Goal: Task Accomplishment & Management: Use online tool/utility

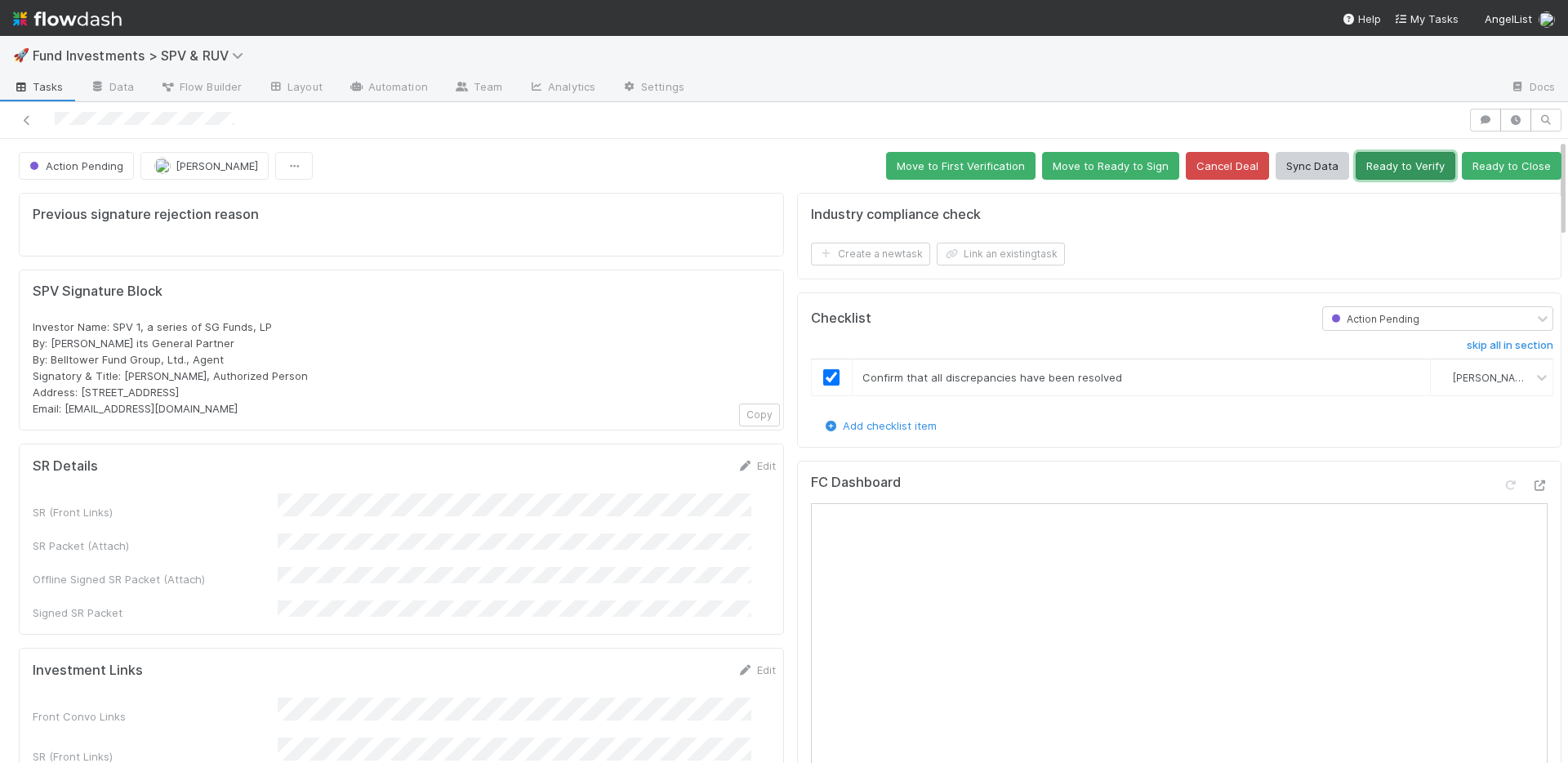
click at [1358, 172] on button "Ready to Verify" at bounding box center [1406, 165] width 99 height 28
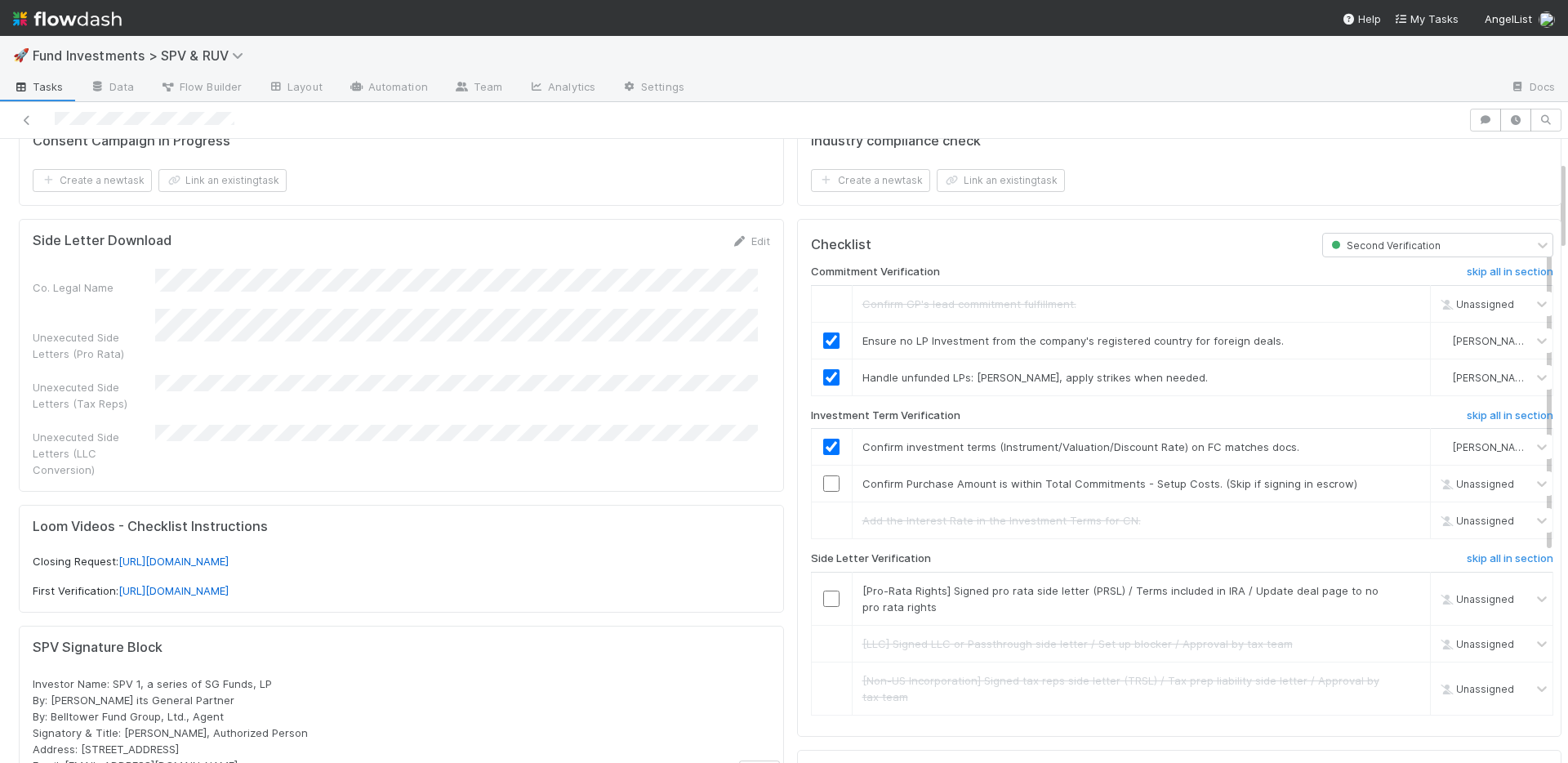
scroll to position [284, 0]
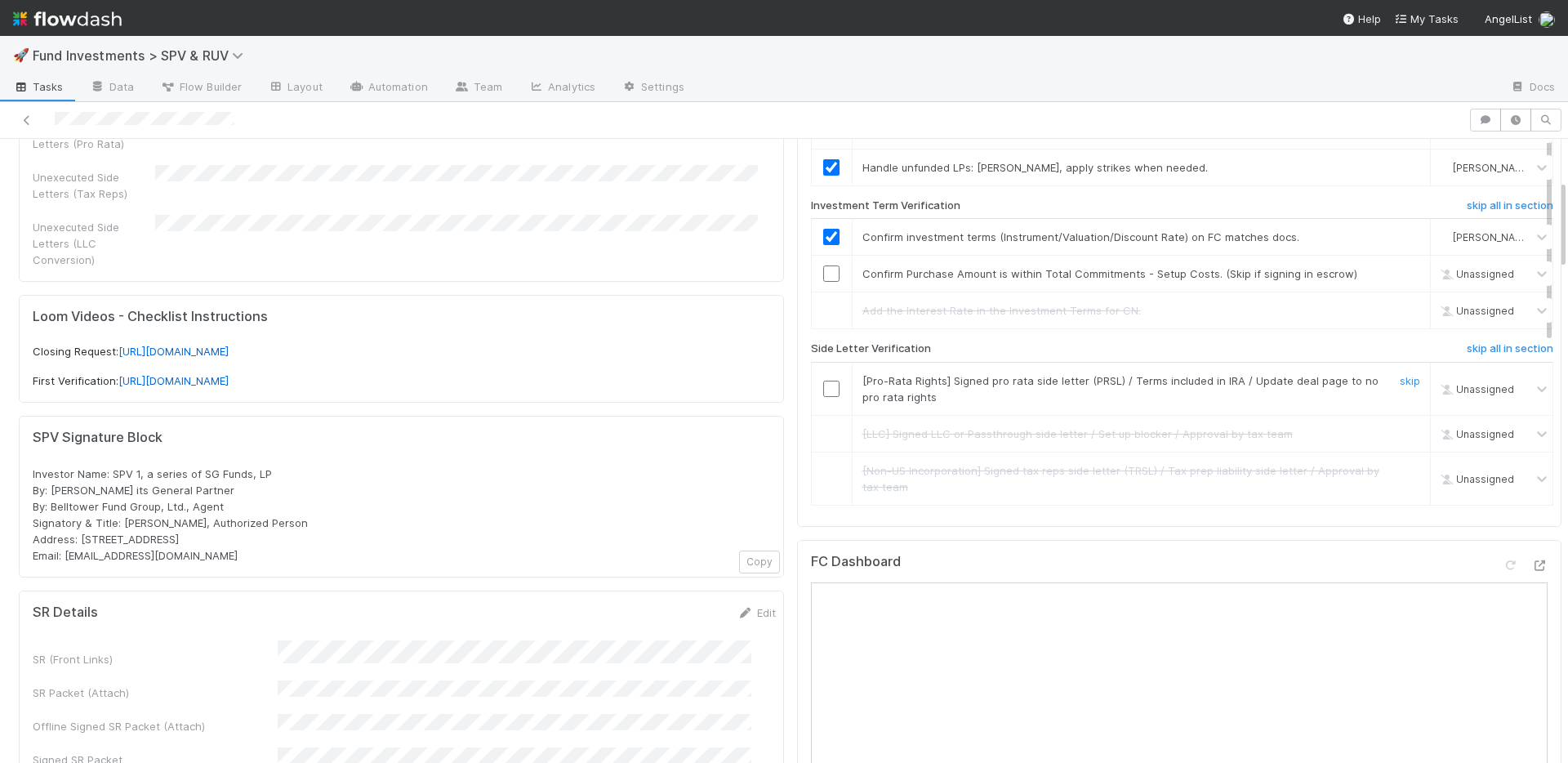
click at [823, 389] on input "checkbox" at bounding box center [831, 389] width 16 height 16
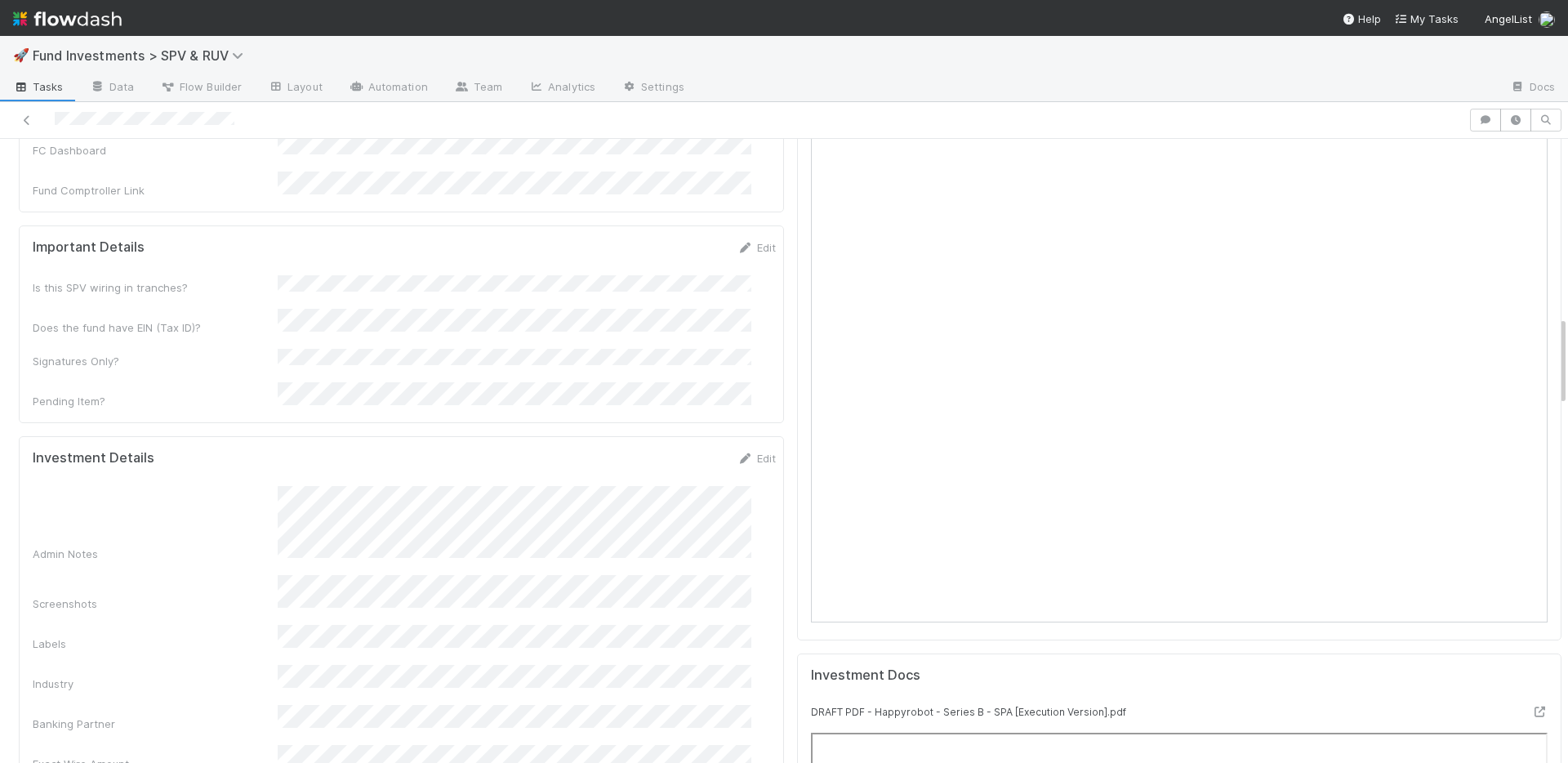
scroll to position [1250, 0]
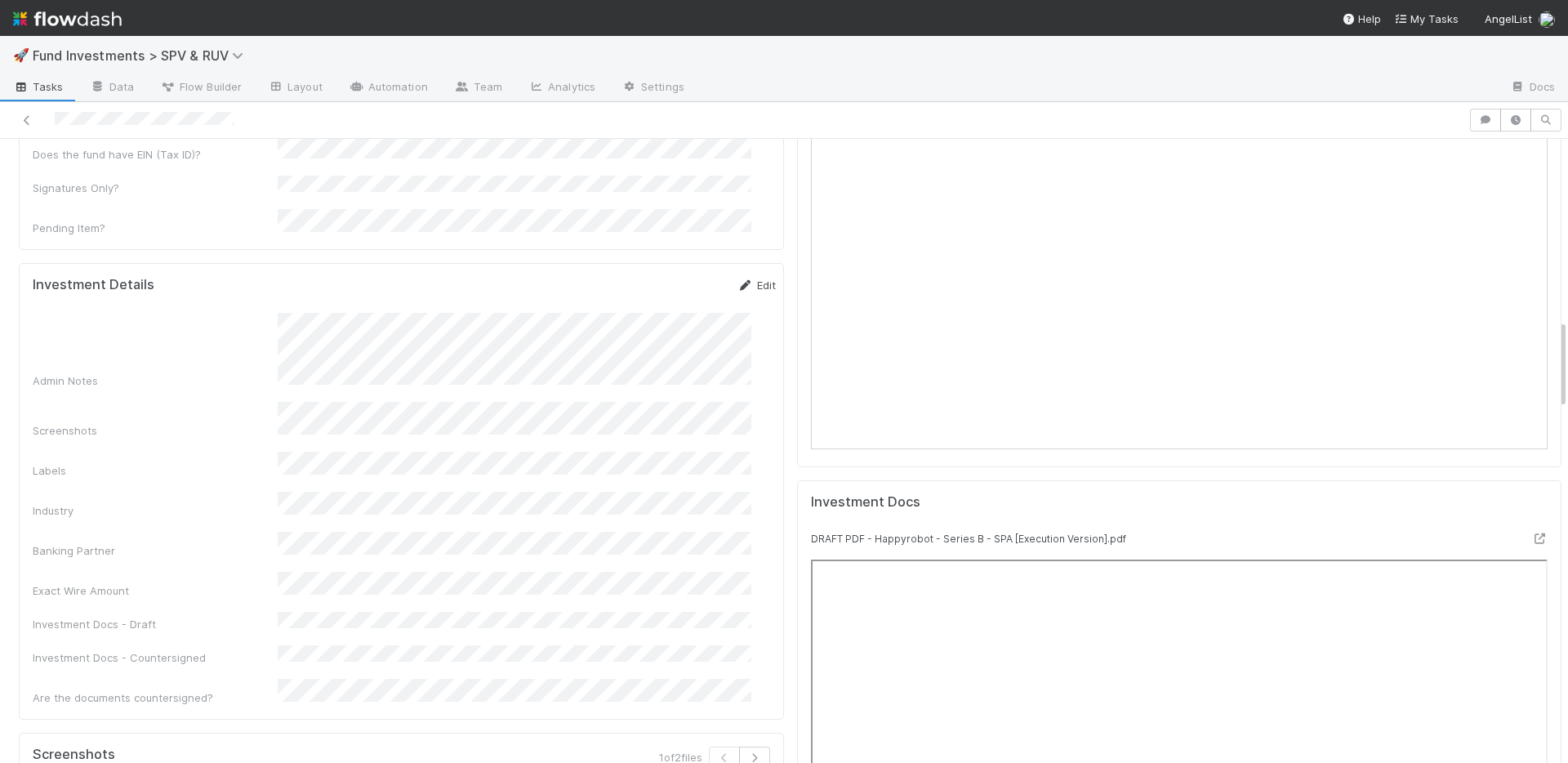
click at [746, 279] on link "Edit" at bounding box center [757, 285] width 38 height 13
click at [666, 277] on button "Save" at bounding box center [689, 290] width 47 height 28
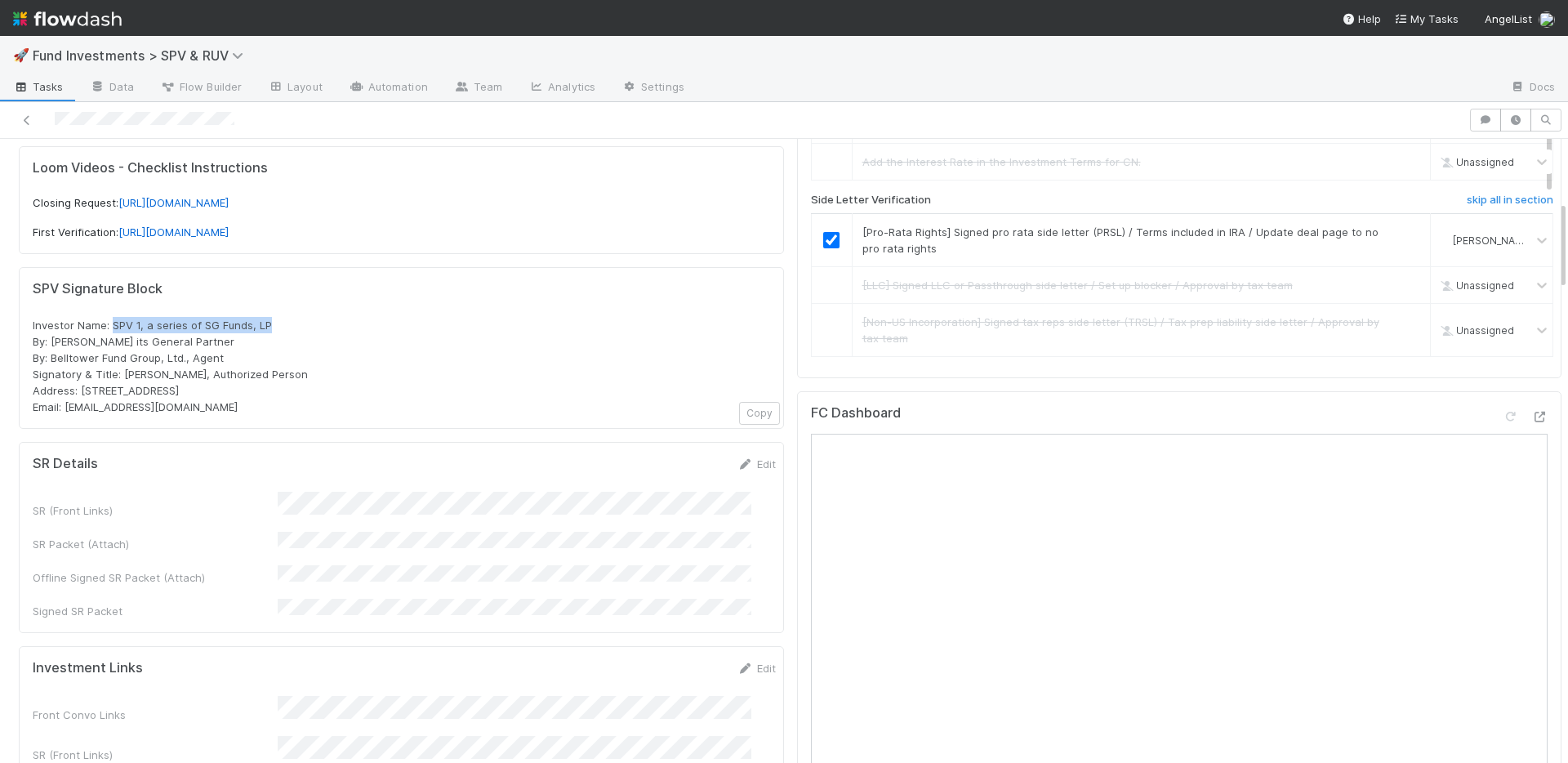
drag, startPoint x: 286, startPoint y: 293, endPoint x: 111, endPoint y: 295, distance: 175.0
click at [110, 317] on div "Investor Name: SPV 1, a series of SG Funds, LP By: [PERSON_NAME] its General Pa…" at bounding box center [402, 366] width 738 height 98
copy span "SPV 1, a series of SG Funds, LP"
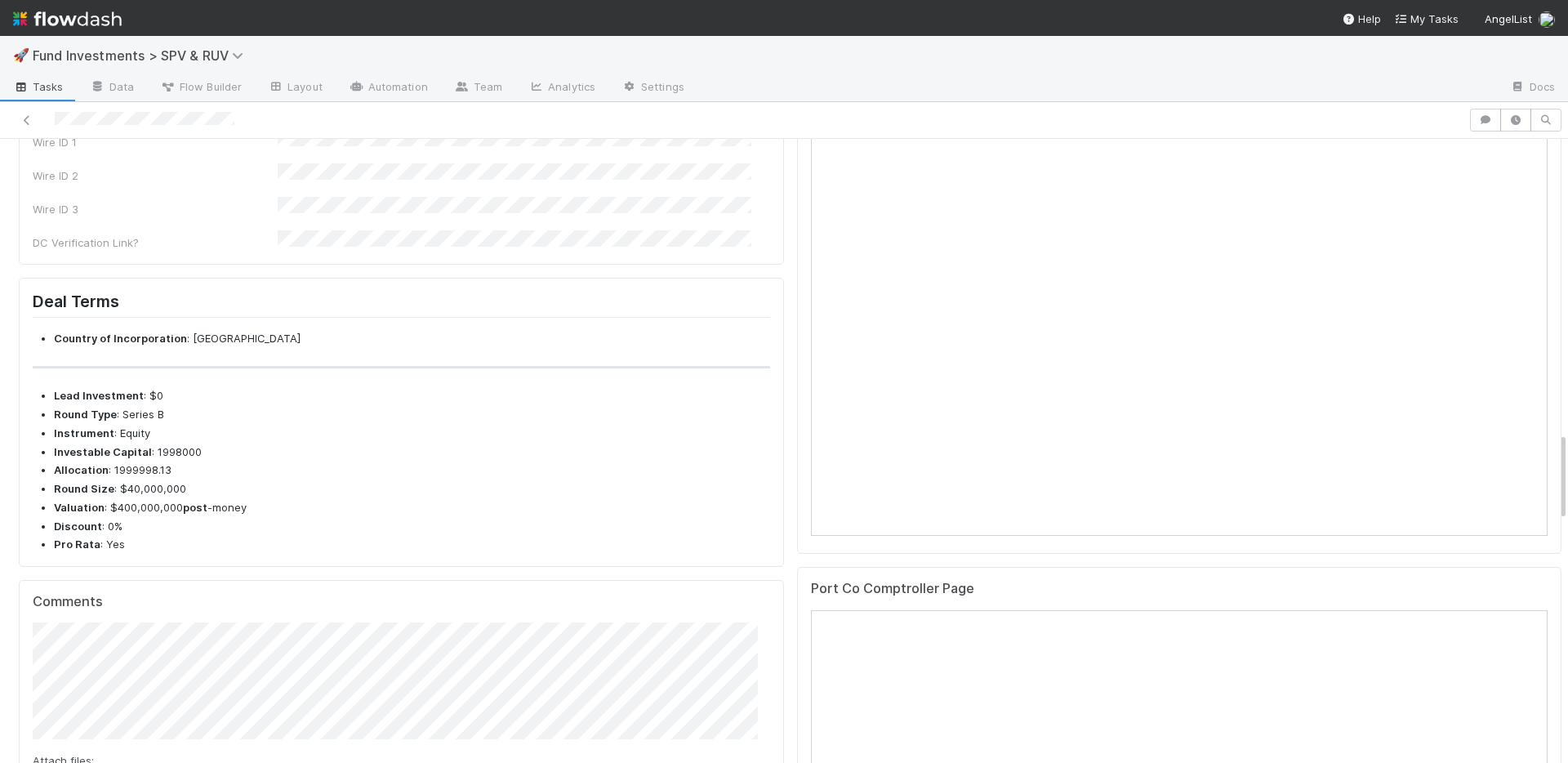
scroll to position [1951, 0]
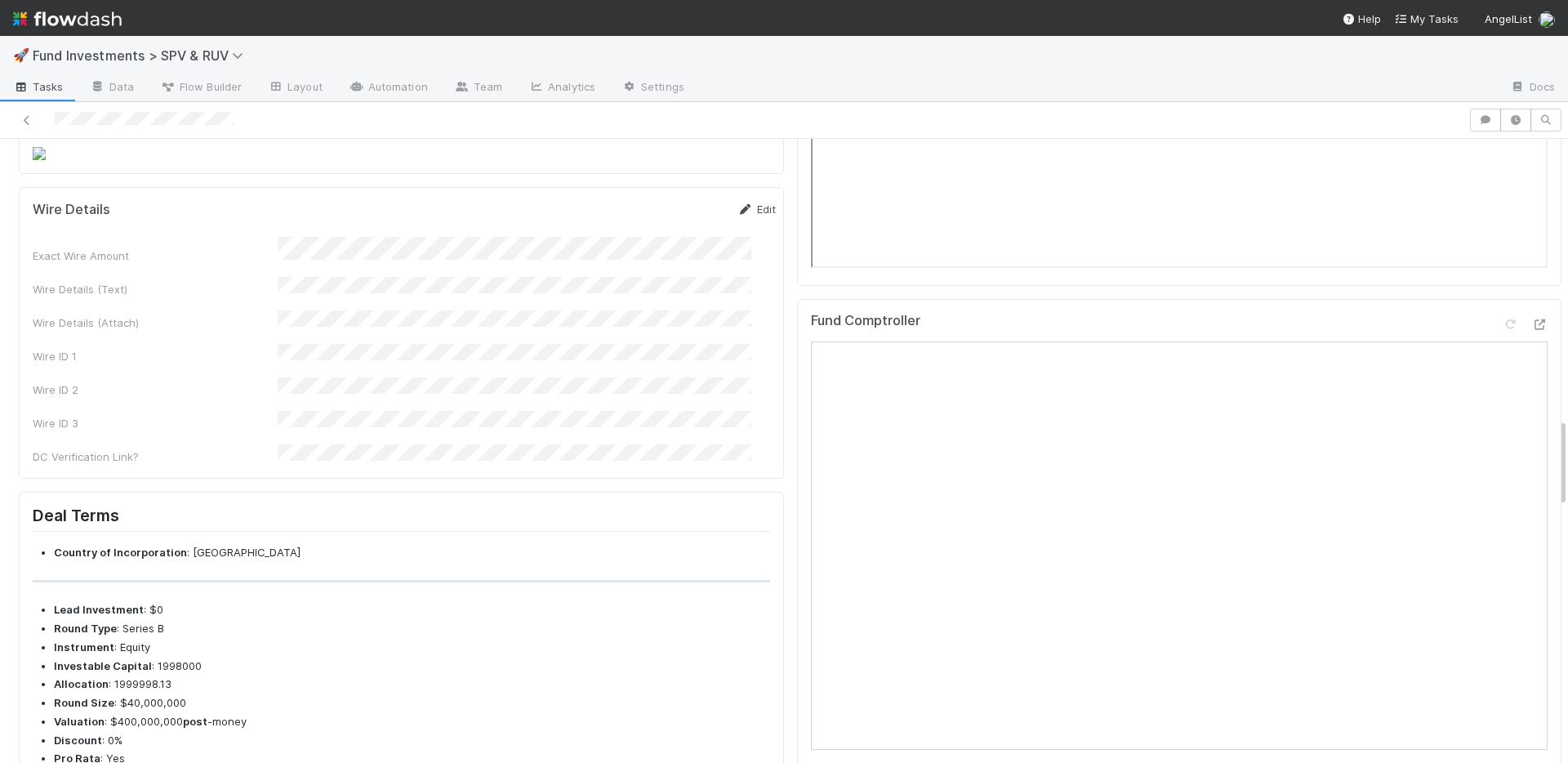
click at [738, 216] on link "Edit" at bounding box center [757, 208] width 38 height 13
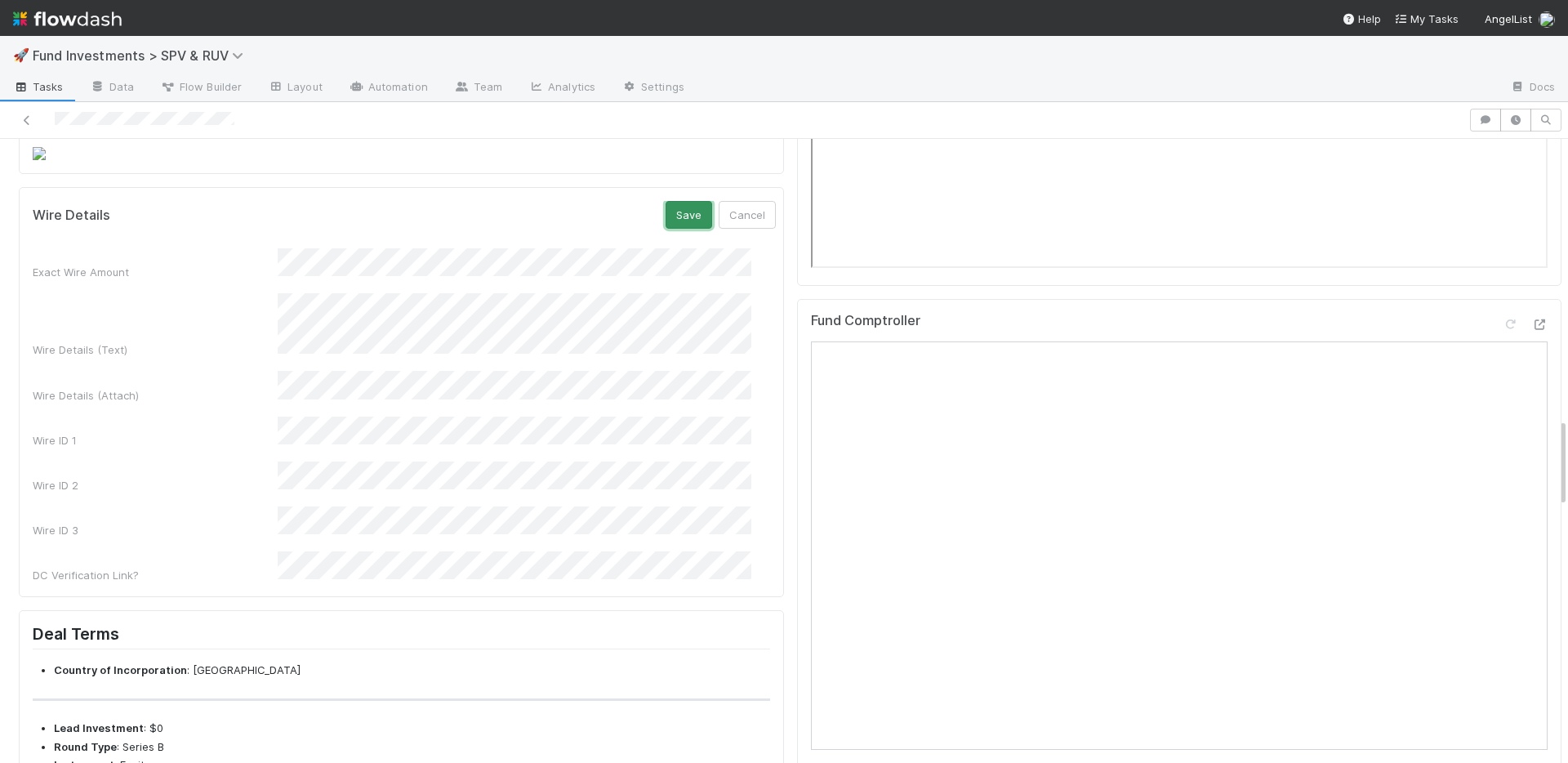
drag, startPoint x: 662, startPoint y: 339, endPoint x: 486, endPoint y: 161, distance: 250.3
click at [666, 229] on button "Save" at bounding box center [689, 215] width 47 height 28
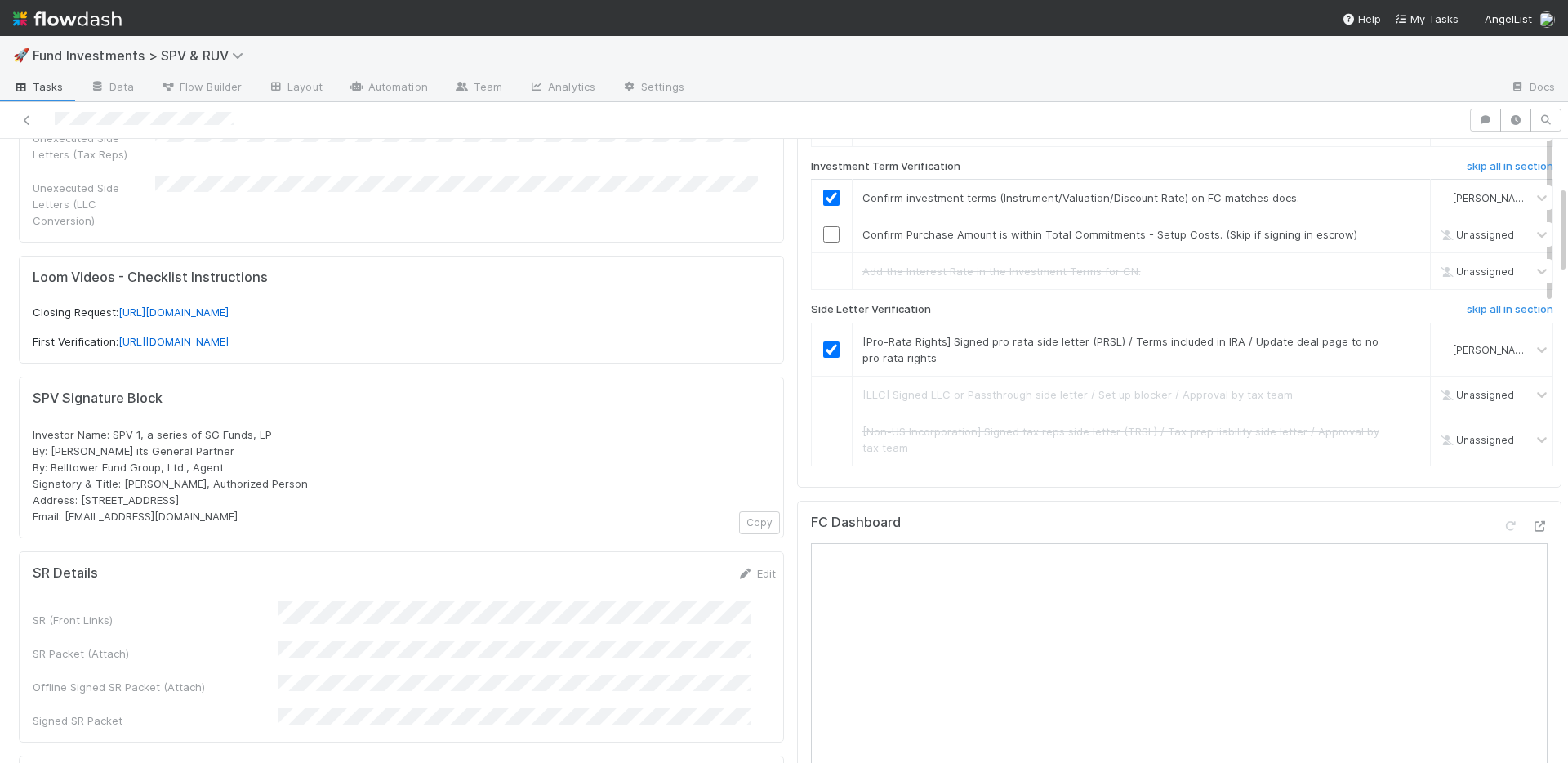
scroll to position [0, 0]
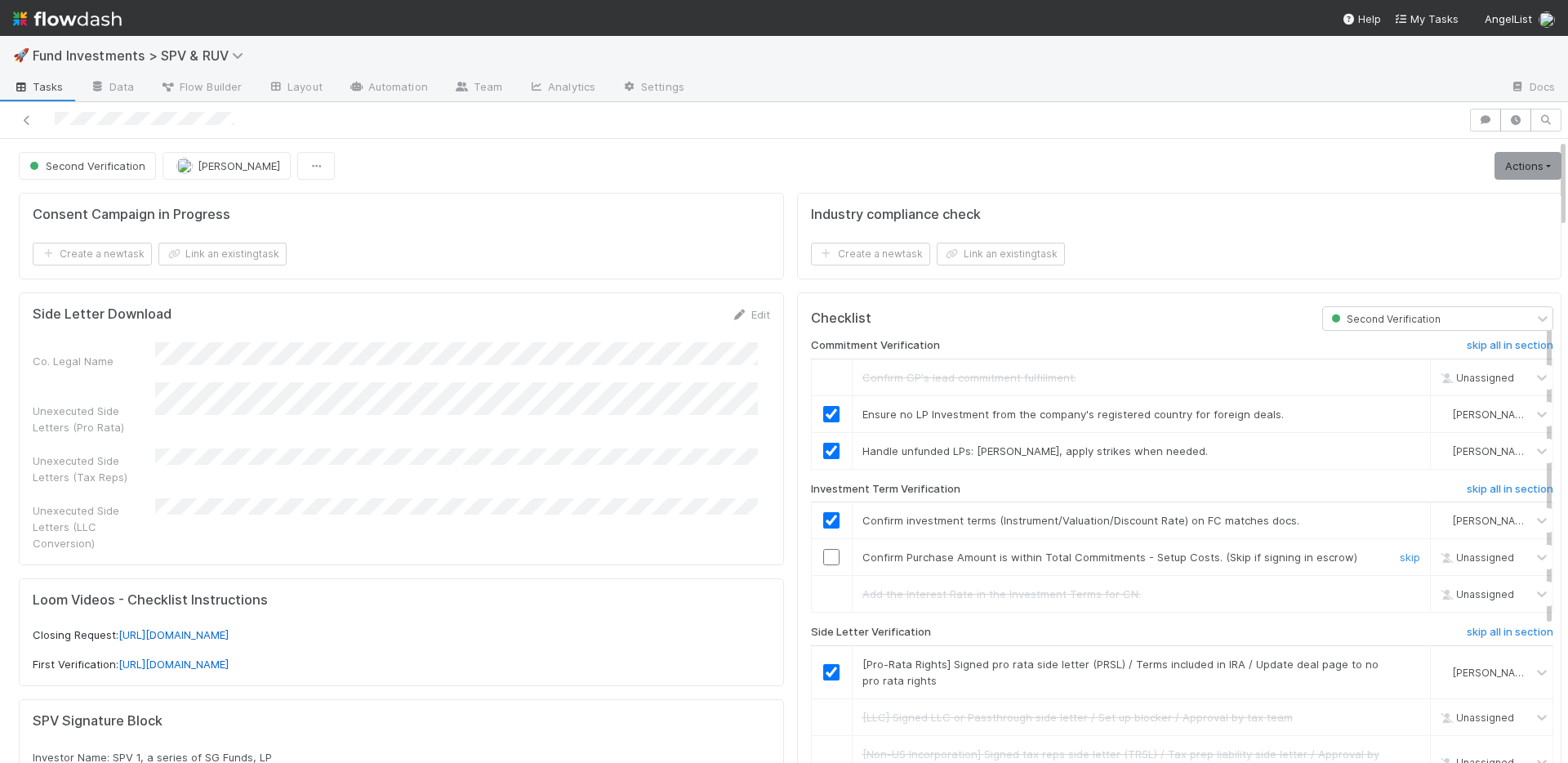
click at [823, 555] on input "checkbox" at bounding box center [831, 557] width 16 height 16
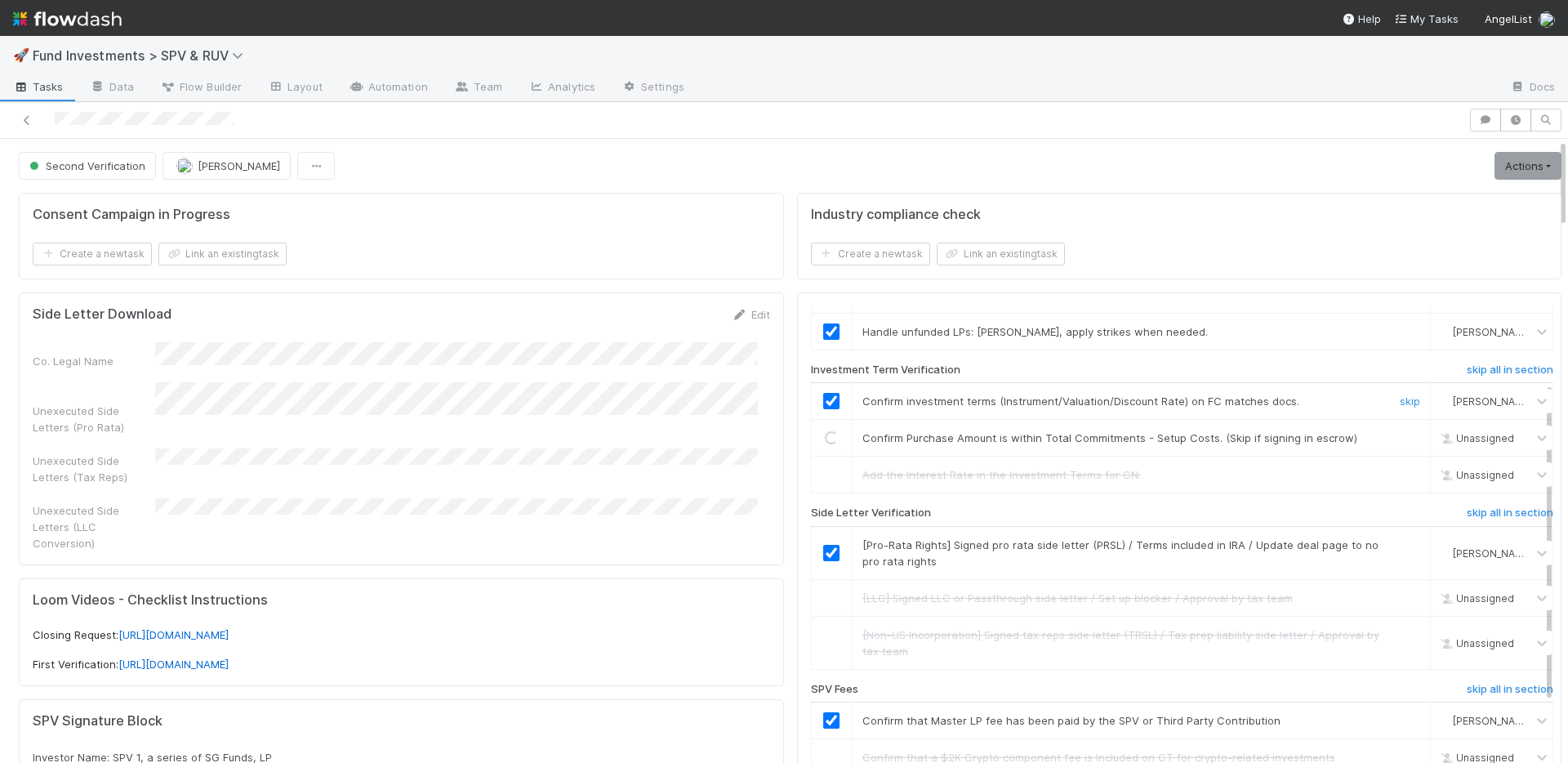
scroll to position [116, 0]
click at [1495, 165] on link "Actions" at bounding box center [1529, 165] width 67 height 28
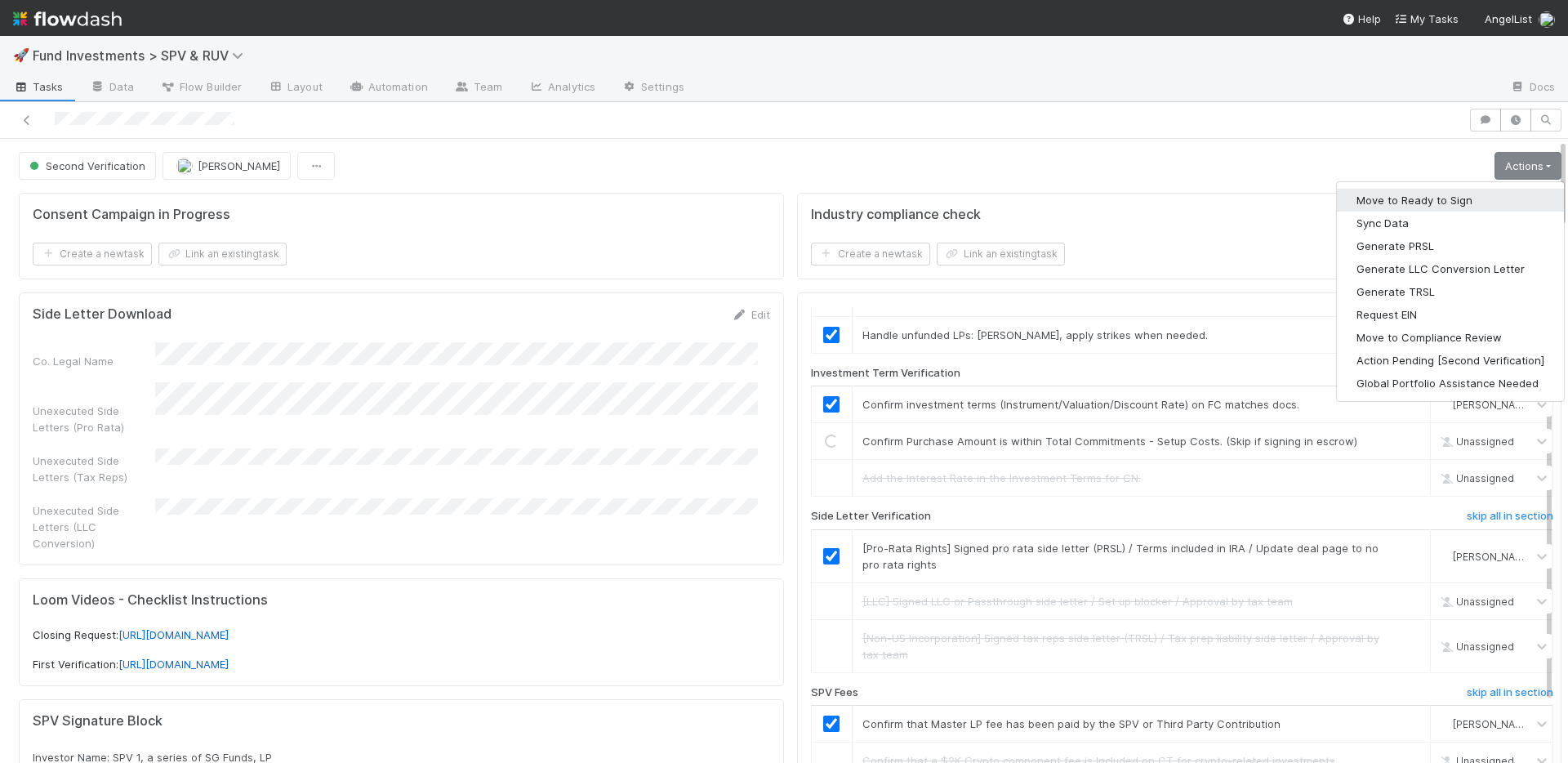
click at [1431, 193] on button "Move to Ready to Sign" at bounding box center [1451, 201] width 227 height 23
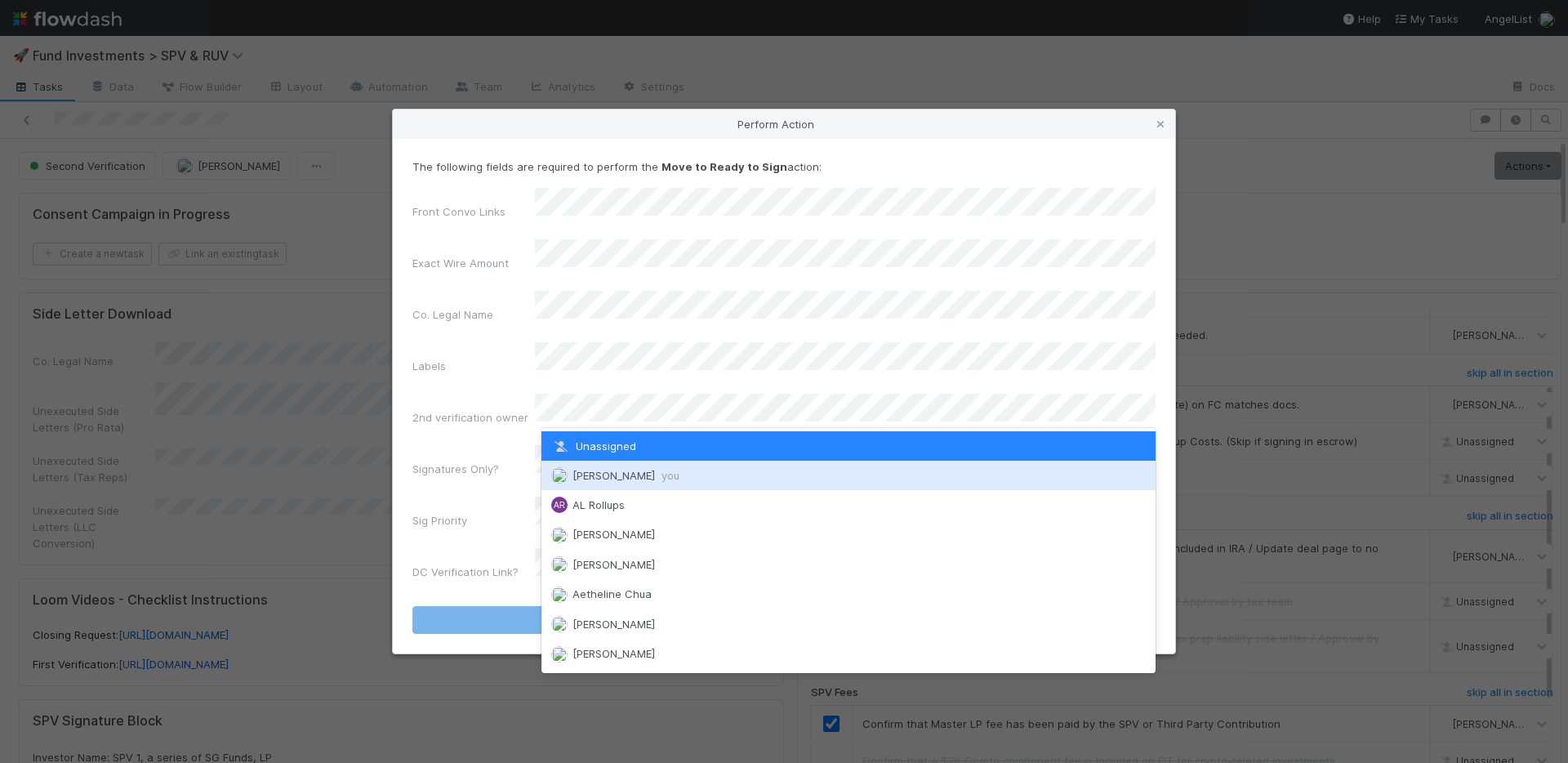
click at [606, 470] on span "[PERSON_NAME] you" at bounding box center [626, 476] width 107 height 13
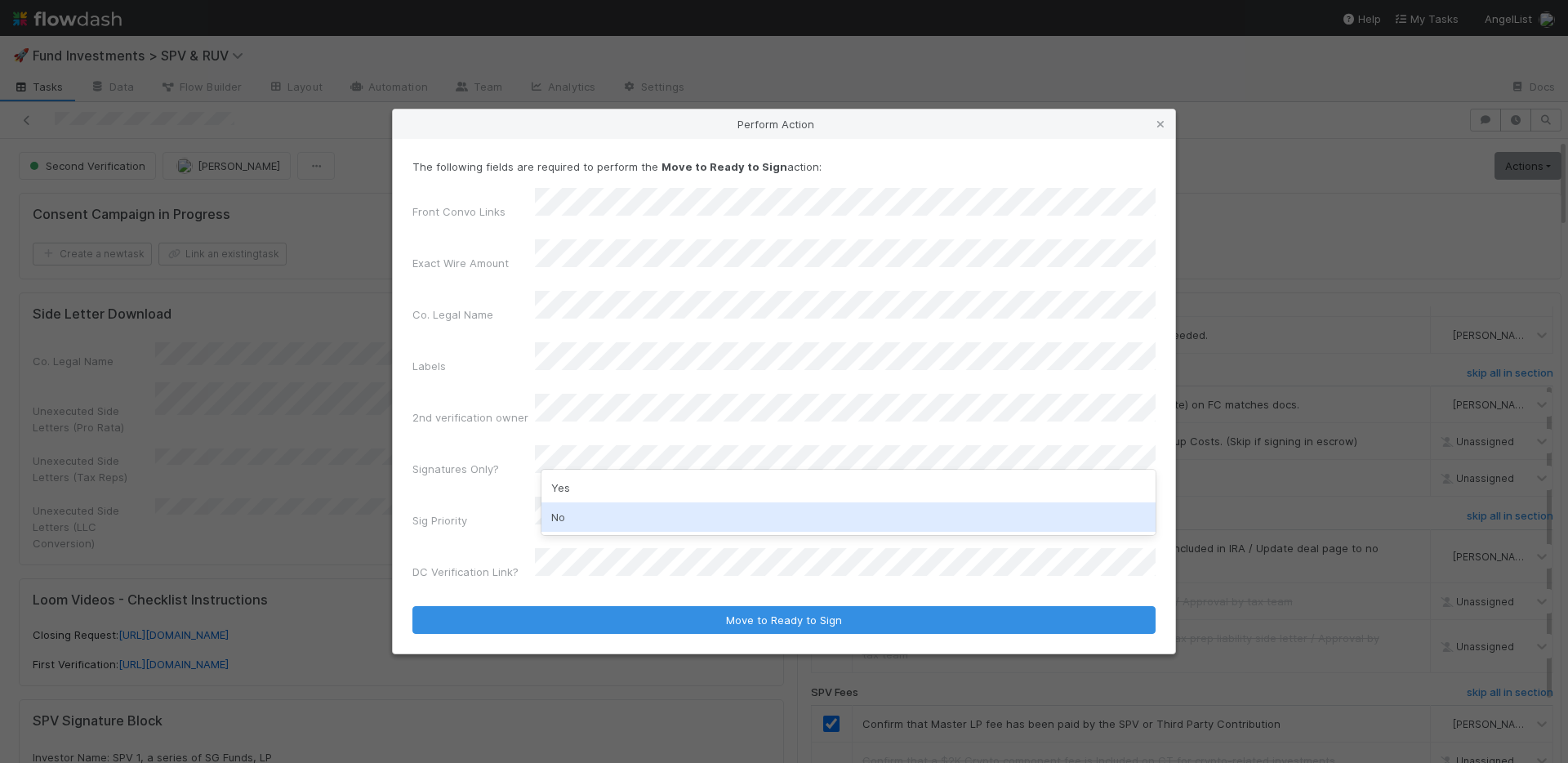
drag, startPoint x: 598, startPoint y: 515, endPoint x: 598, endPoint y: 504, distance: 11.0
click at [598, 515] on div "No" at bounding box center [849, 516] width 615 height 29
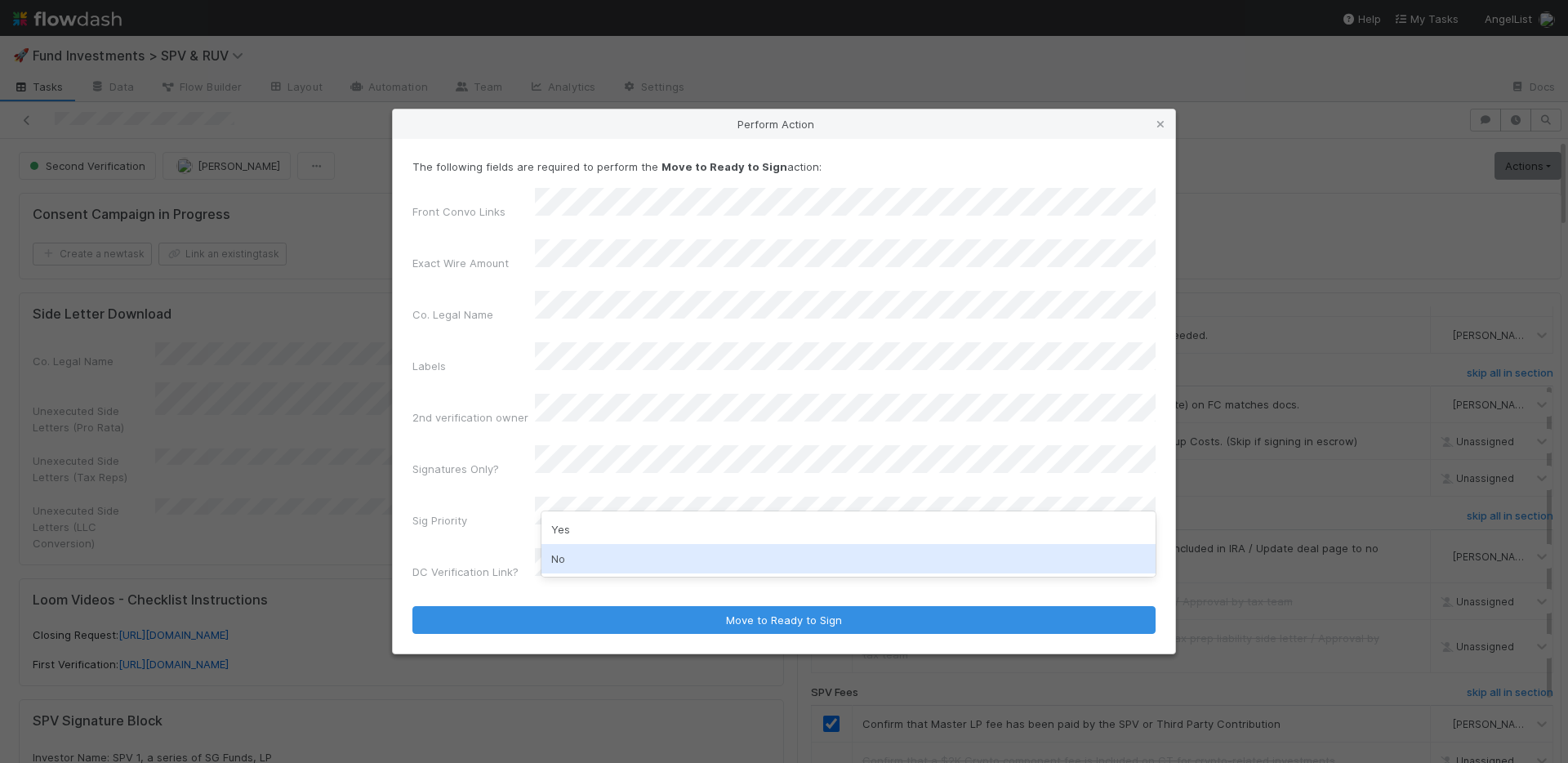
click at [597, 556] on div "No" at bounding box center [849, 558] width 615 height 29
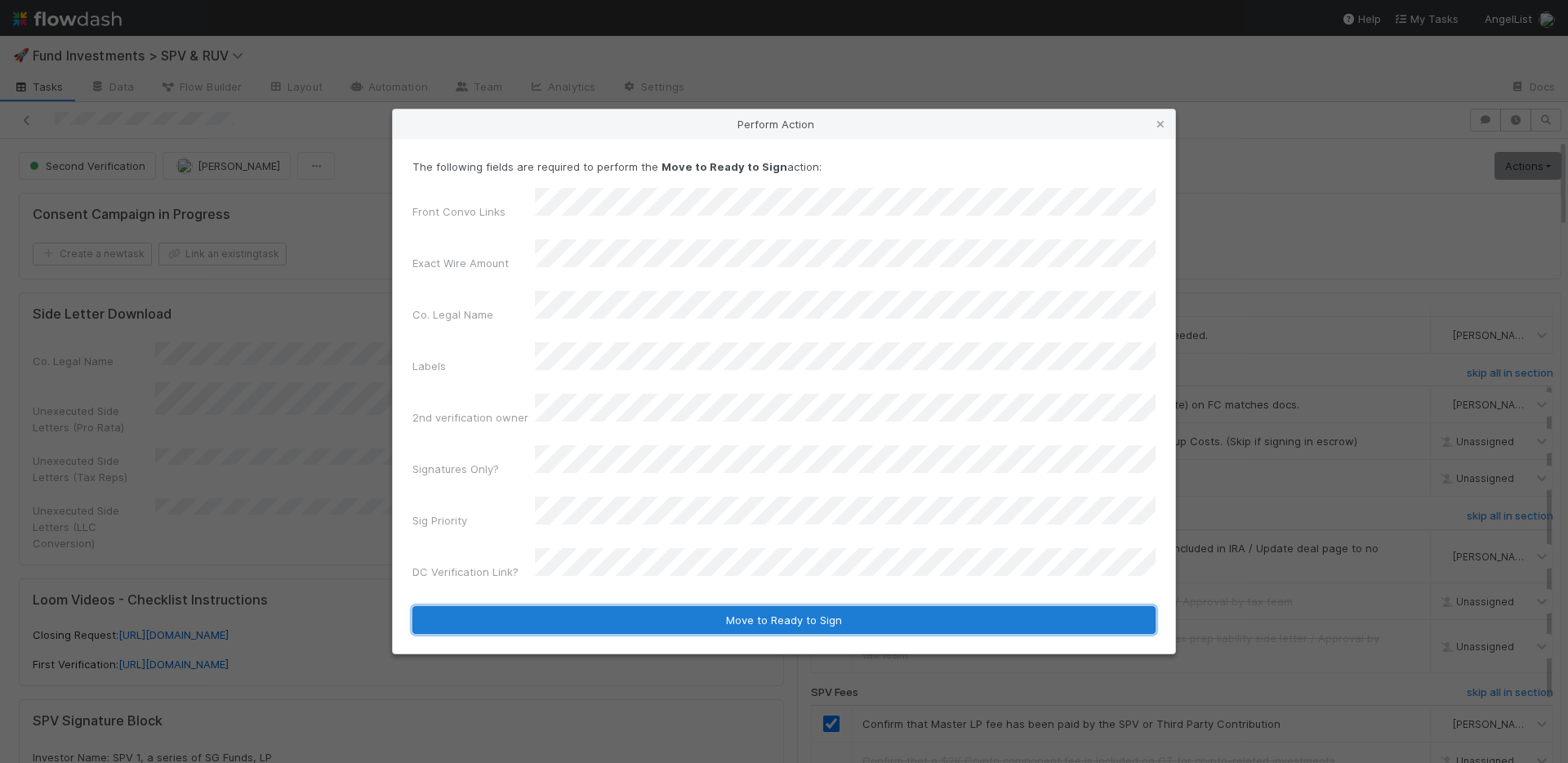
click at [643, 606] on button "Move to Ready to Sign" at bounding box center [784, 619] width 743 height 28
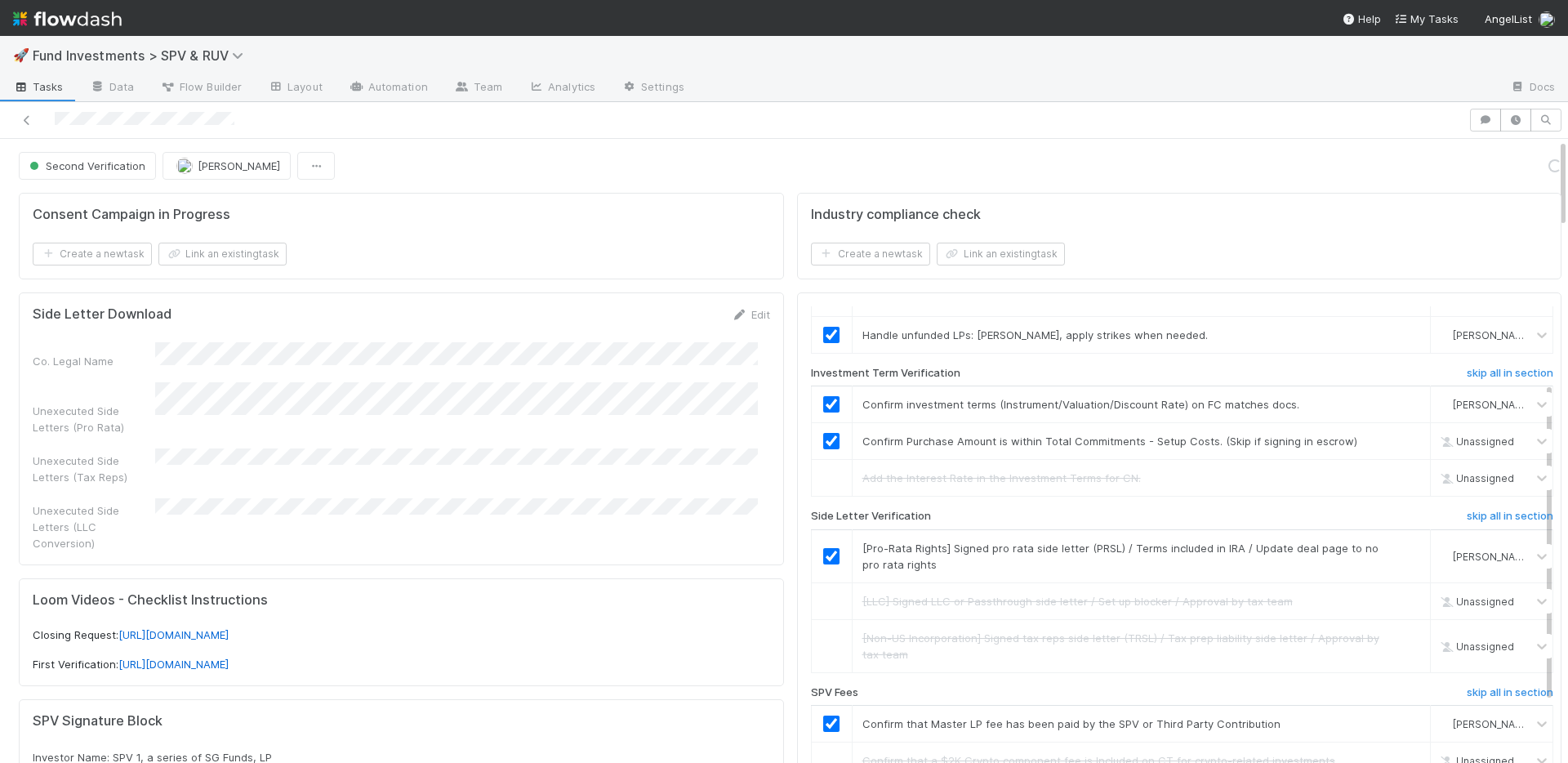
checkbox input "true"
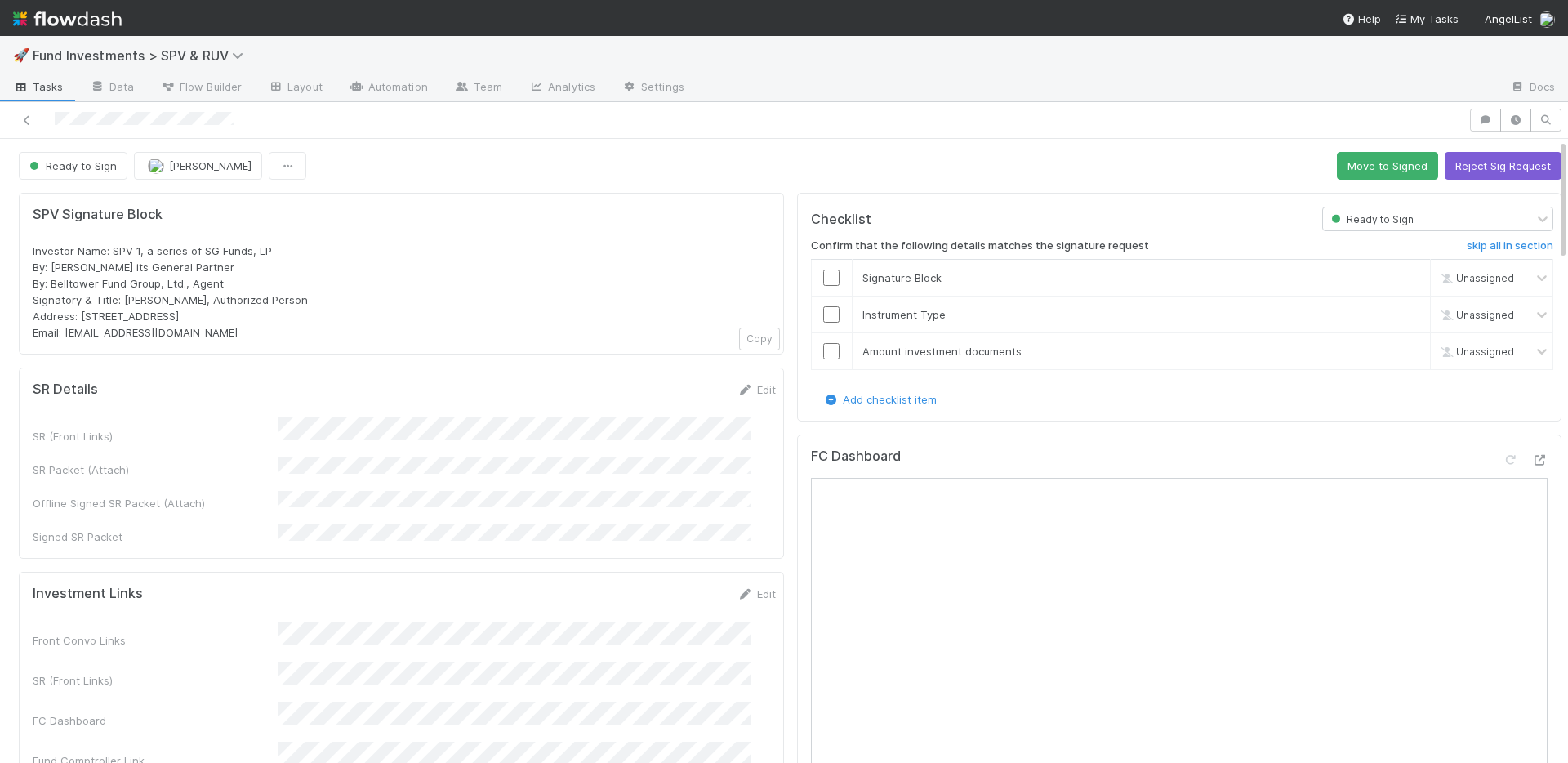
scroll to position [0, 0]
drag, startPoint x: 741, startPoint y: 389, endPoint x: 766, endPoint y: 374, distance: 29.2
click at [741, 389] on link "Edit" at bounding box center [757, 389] width 38 height 13
click at [666, 395] on button "Save" at bounding box center [689, 395] width 47 height 28
click at [1354, 165] on button "Move to Signed" at bounding box center [1388, 165] width 101 height 28
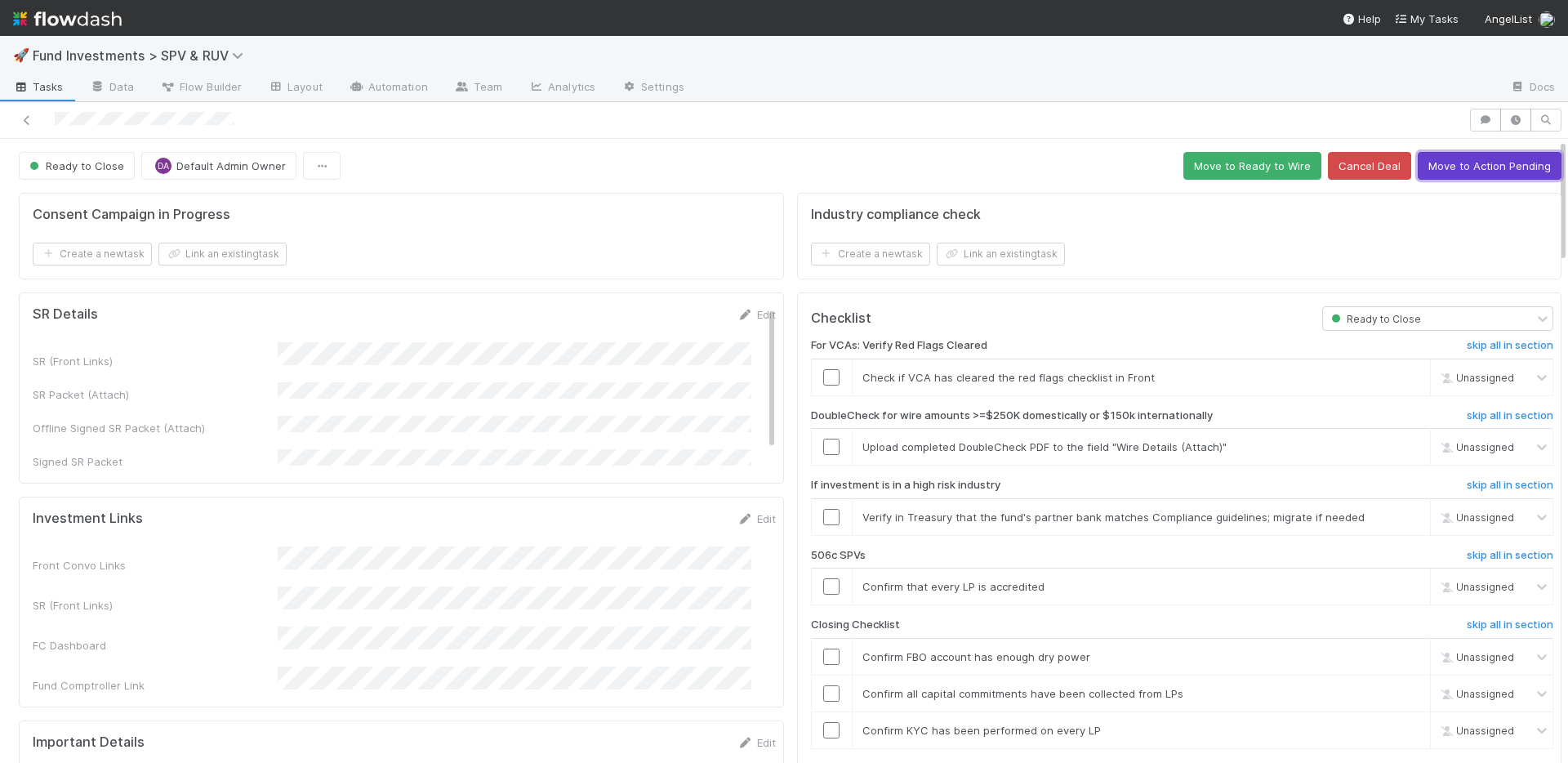
click at [1454, 171] on button "Move to Action Pending" at bounding box center [1490, 165] width 144 height 28
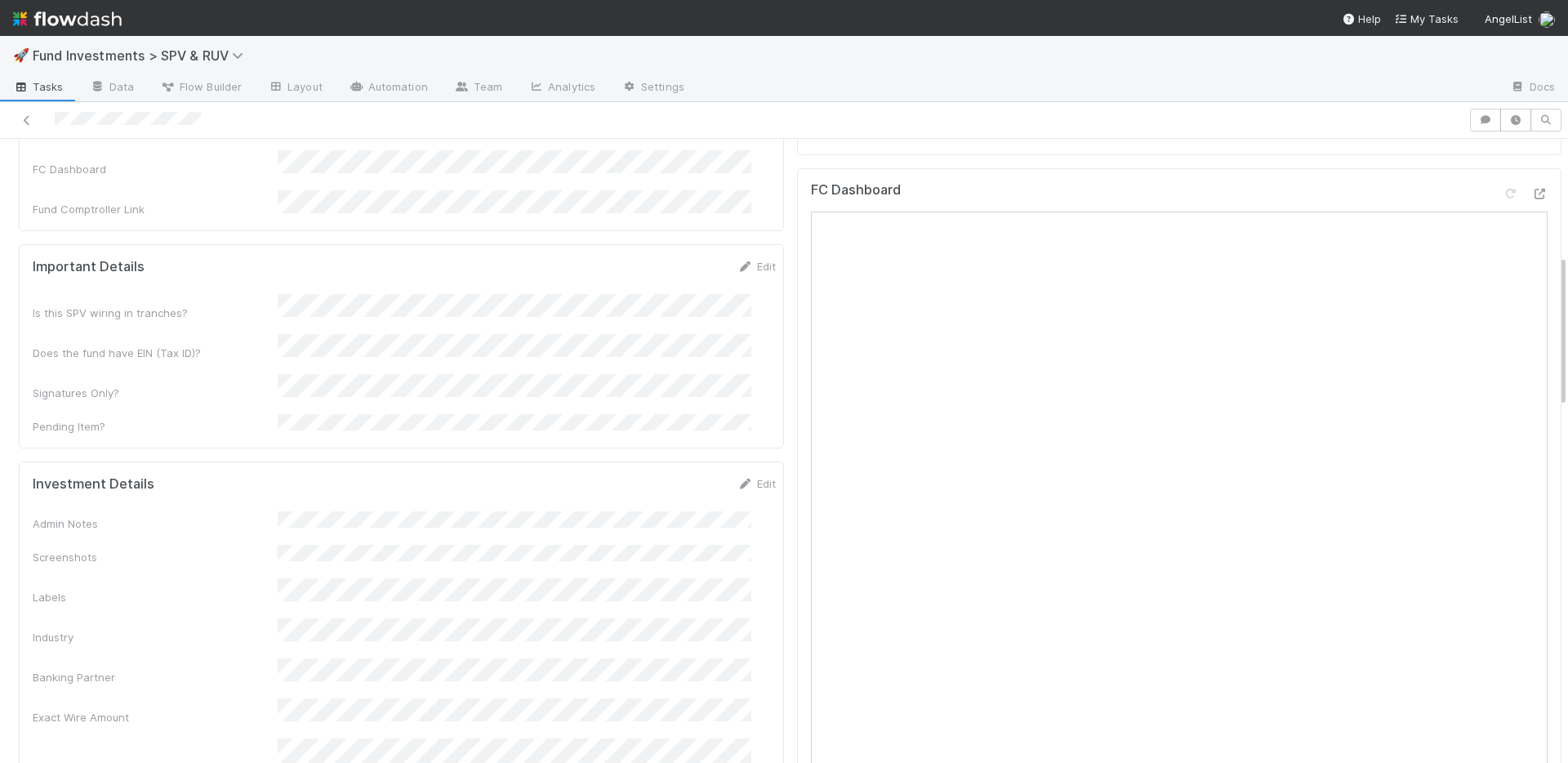
scroll to position [564, 0]
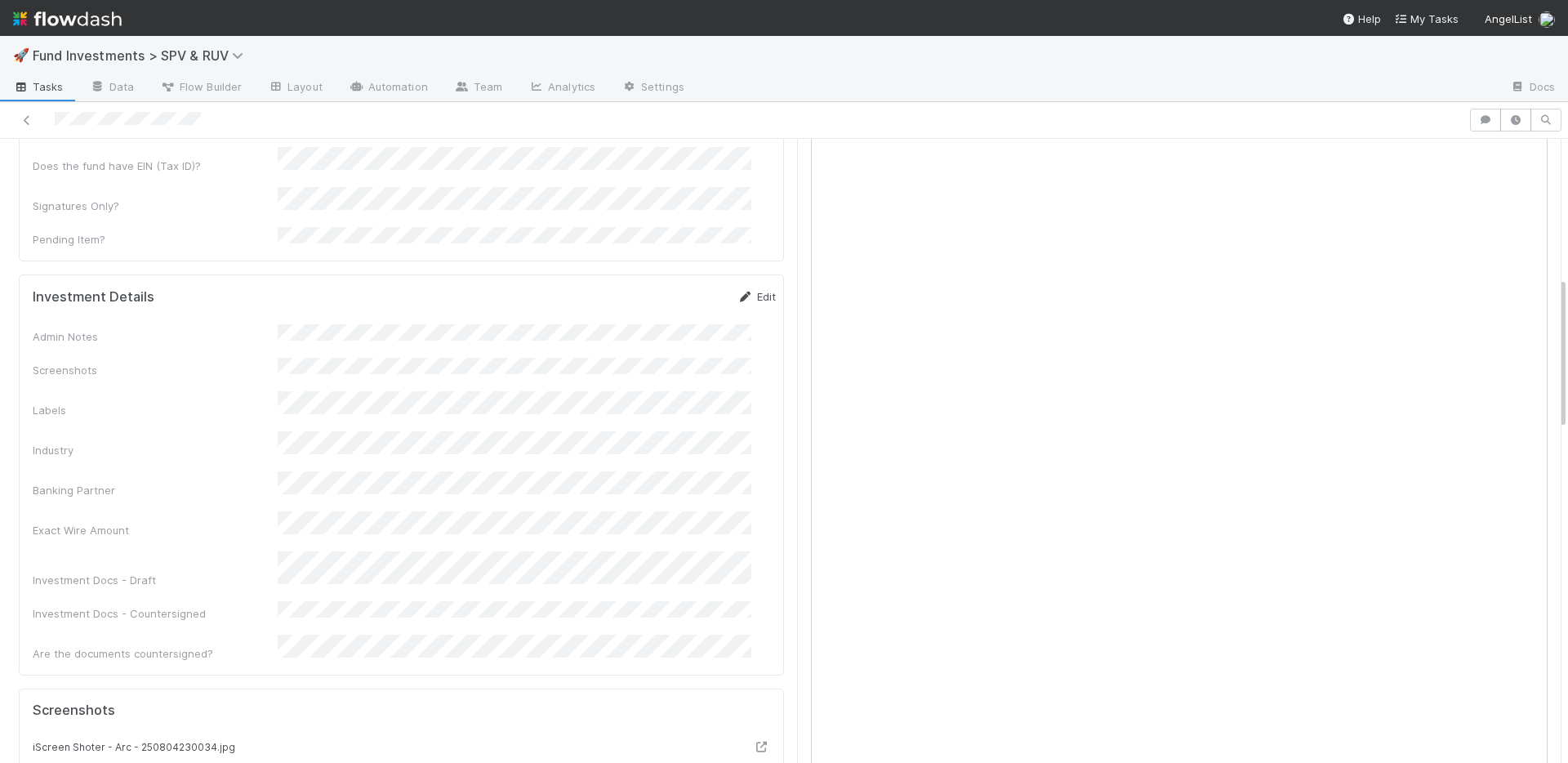
click at [738, 290] on link "Edit" at bounding box center [757, 296] width 38 height 13
click at [666, 288] on button "Save" at bounding box center [689, 302] width 47 height 28
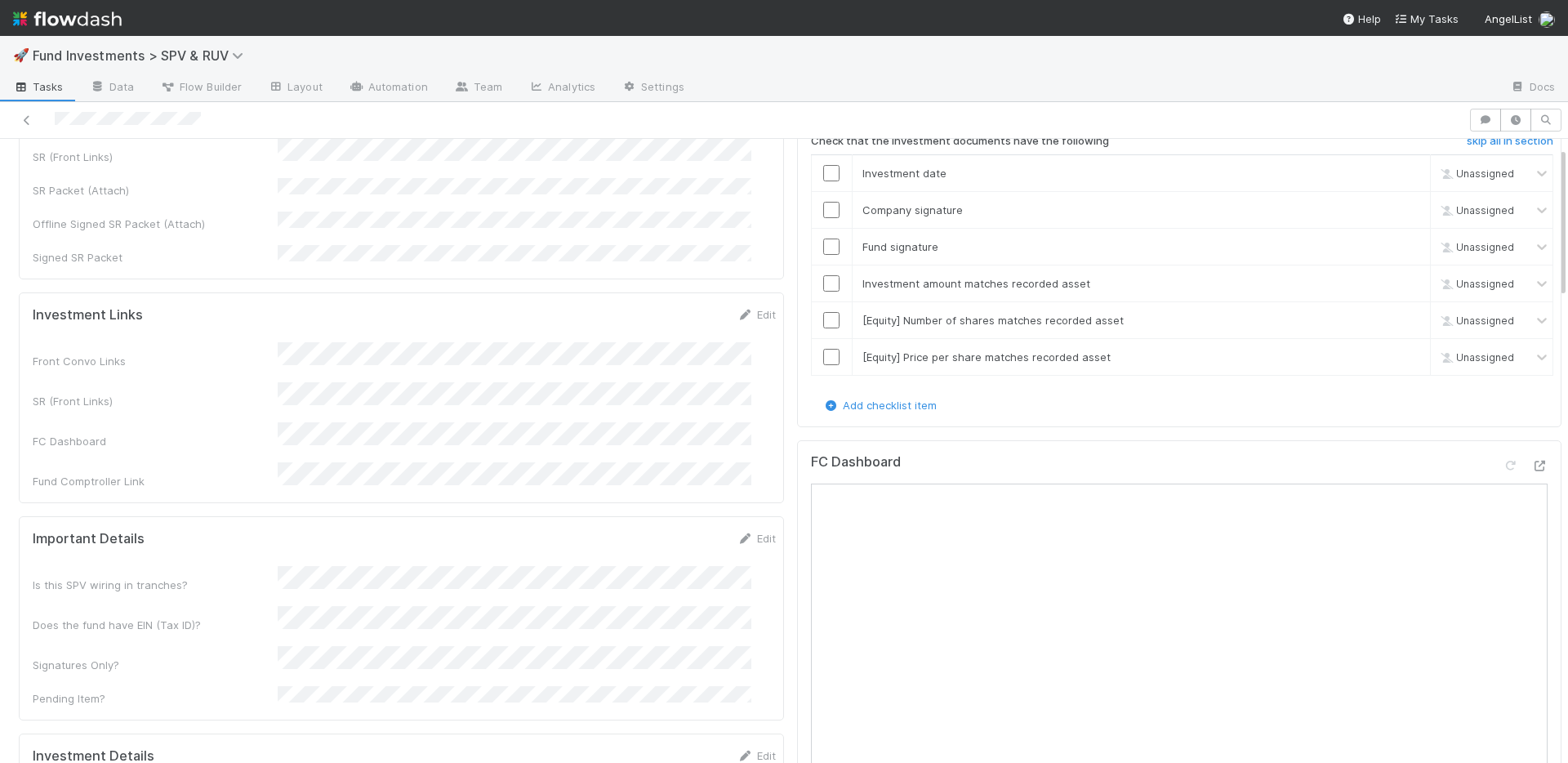
scroll to position [0, 0]
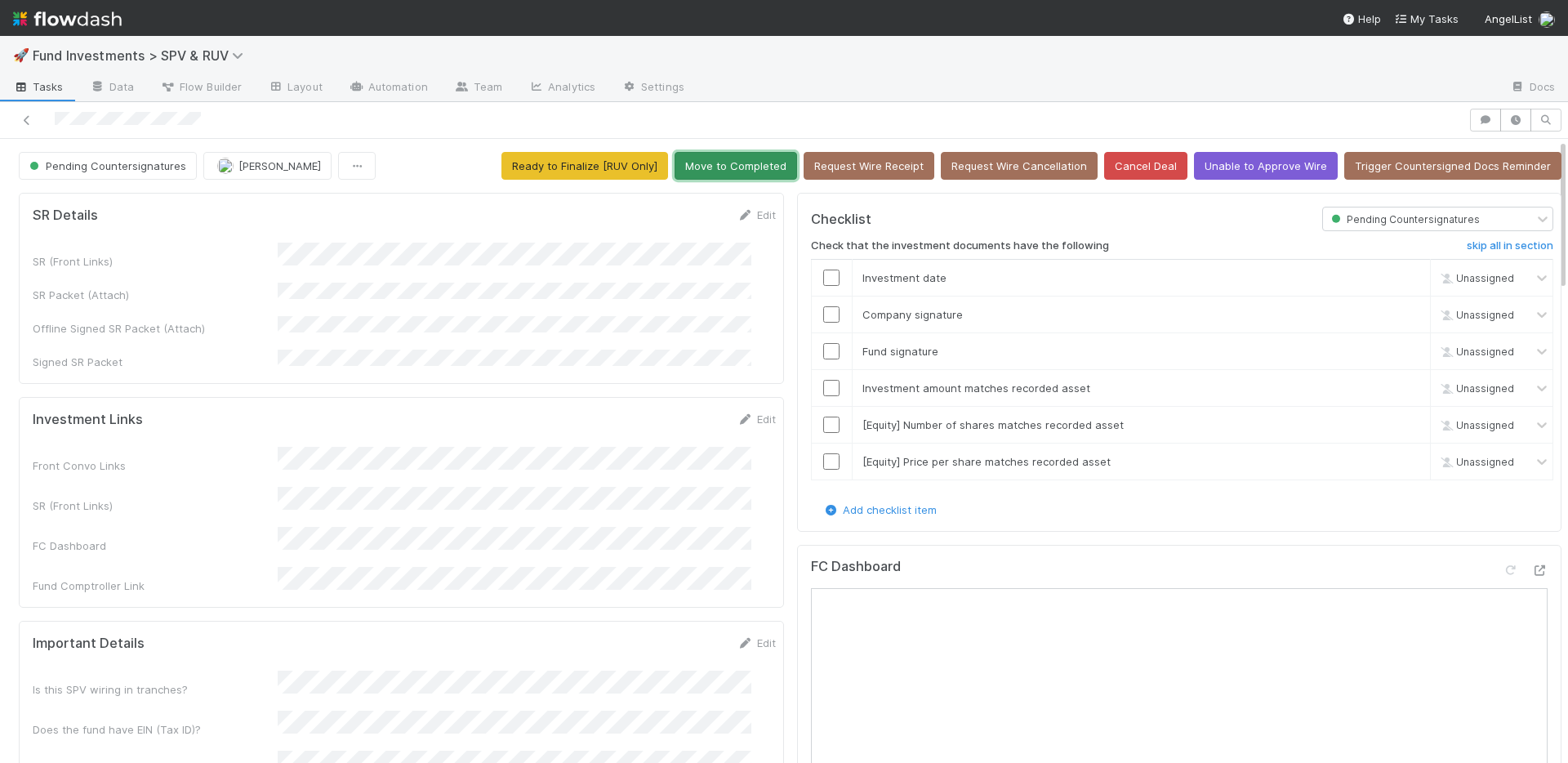
click at [730, 175] on button "Move to Completed" at bounding box center [736, 165] width 122 height 28
